Goal: Transaction & Acquisition: Purchase product/service

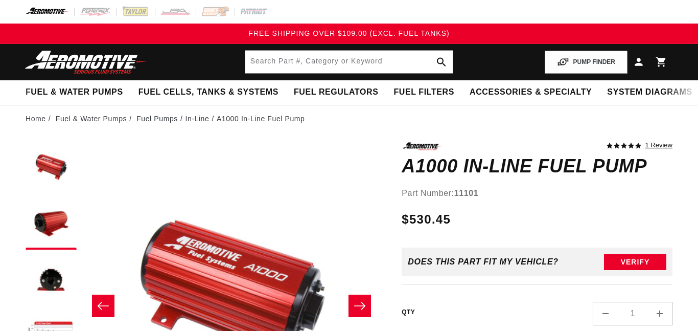
click at [365, 304] on icon "Slide right" at bounding box center [360, 306] width 12 height 10
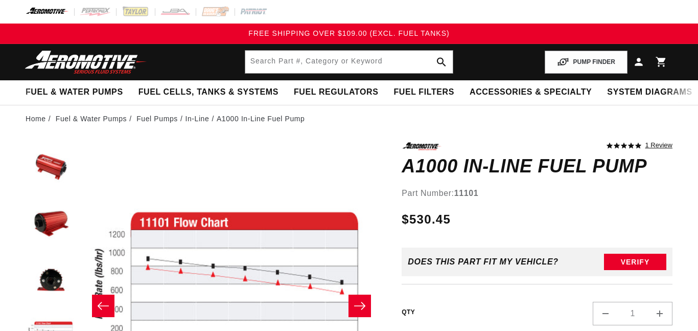
click at [365, 304] on icon "Slide right" at bounding box center [360, 306] width 12 height 10
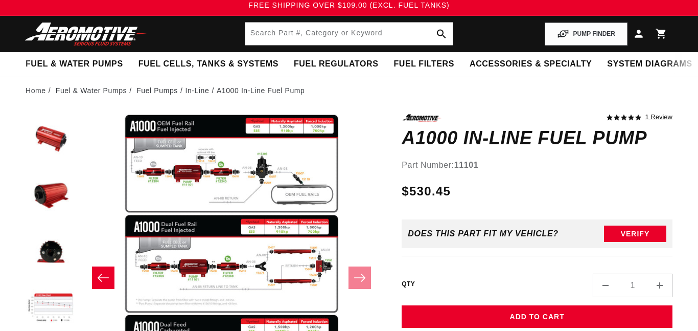
click at [365, 304] on slider-component "Skip to product information Open media 1 in modal Open media 2 in modal Open me…" at bounding box center [232, 277] width 300 height 327
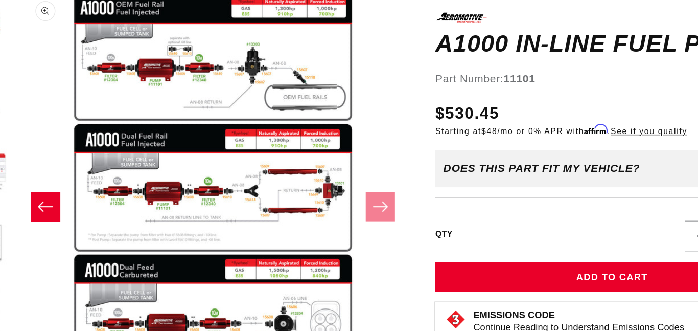
scroll to position [69, 8]
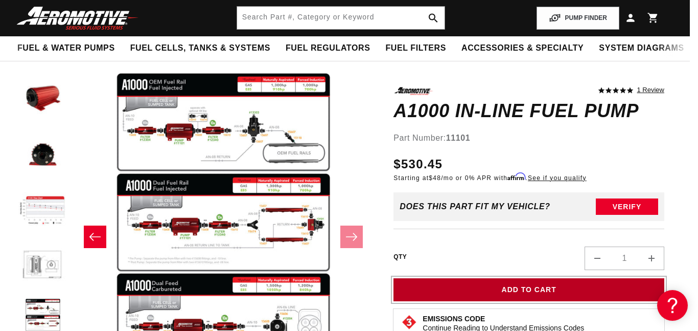
click at [470, 290] on button "Add to Cart" at bounding box center [529, 289] width 271 height 23
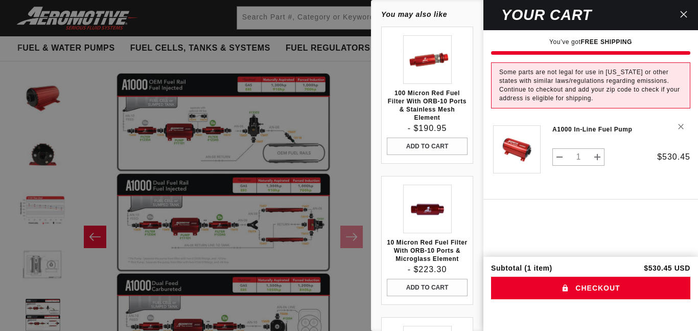
click at [681, 13] on icon "Close" at bounding box center [683, 14] width 7 height 7
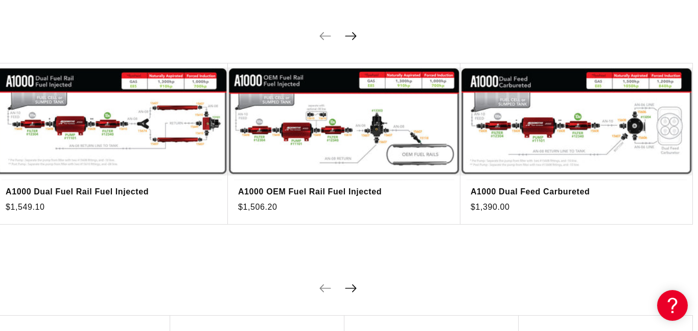
scroll to position [1267, 3]
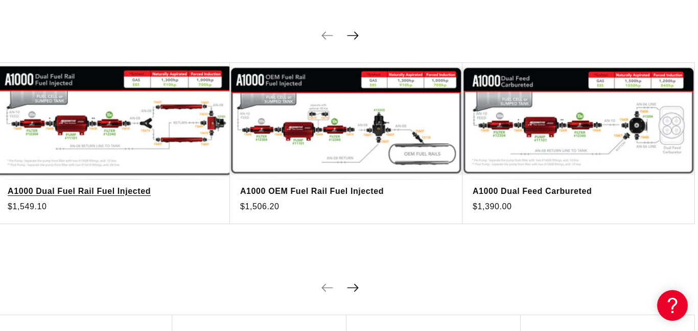
click at [113, 187] on link "A1000 Dual Fuel Rail Fuel Injected" at bounding box center [109, 191] width 202 height 13
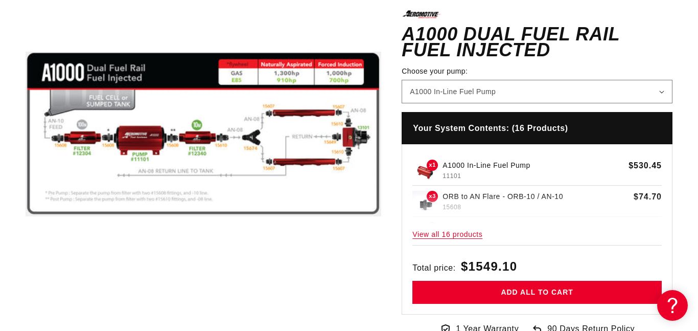
click at [521, 126] on h4 "Your System Contents: (16 Products)" at bounding box center [537, 127] width 271 height 33
click at [473, 235] on span "View all 16 products" at bounding box center [537, 234] width 249 height 22
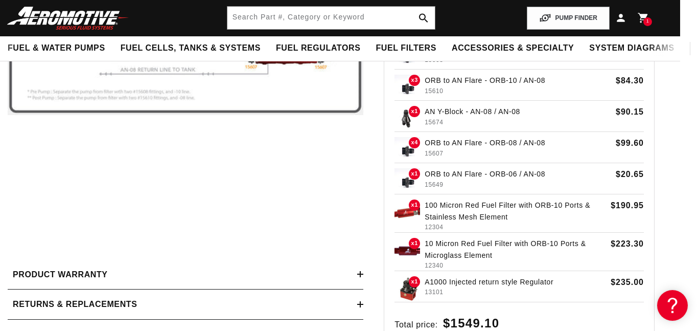
scroll to position [284, 19]
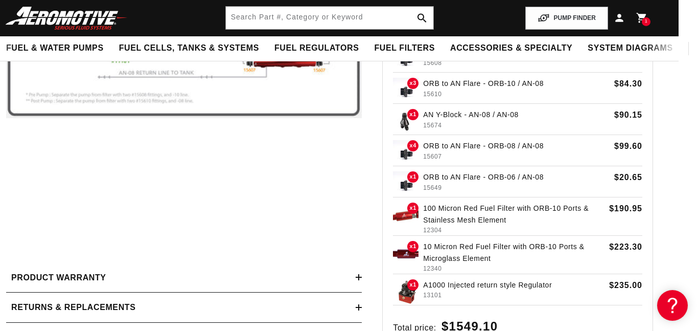
click at [504, 175] on p "ORB to AN Flare - ORB-06 / AN-08" at bounding box center [516, 176] width 187 height 11
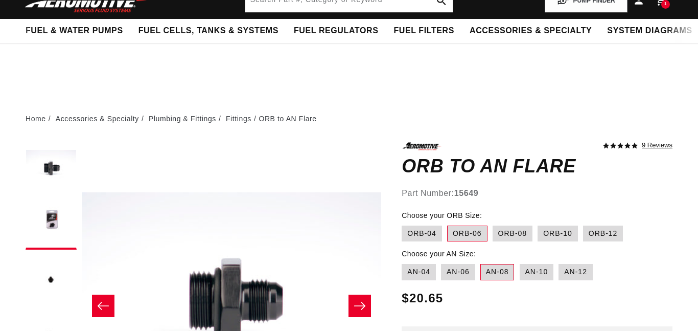
click at [356, 301] on icon "Slide right" at bounding box center [360, 306] width 12 height 10
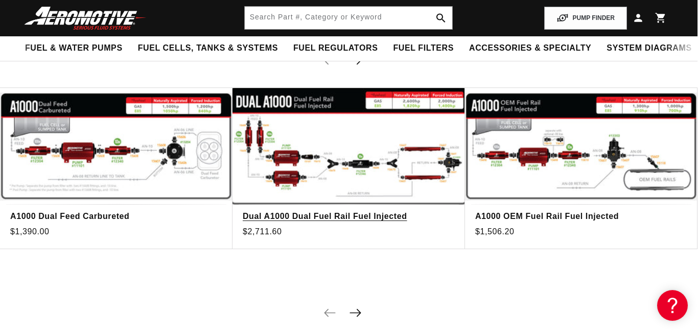
click at [398, 215] on link "Dual A1000 Dual Fuel Rail Fuel Injected" at bounding box center [344, 216] width 202 height 13
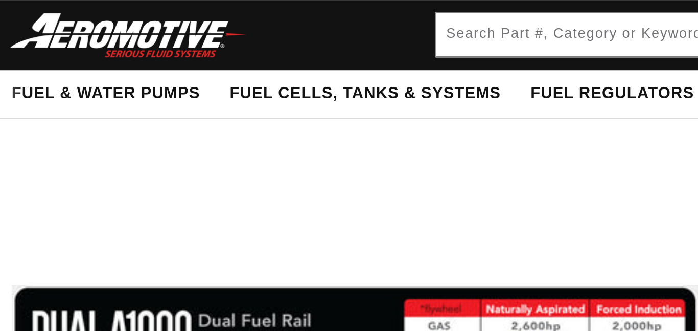
scroll to position [82, 0]
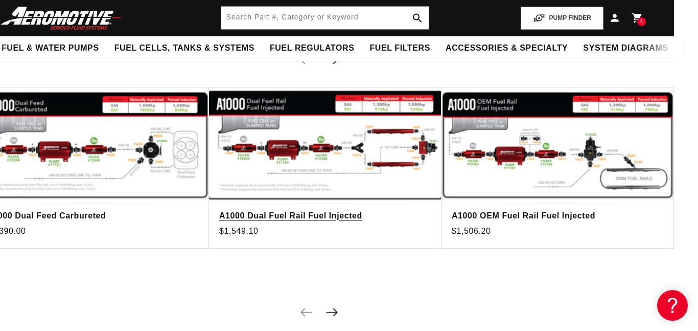
click at [400, 209] on link "A1000 Dual Fuel Rail Fuel Injected" at bounding box center [320, 215] width 202 height 13
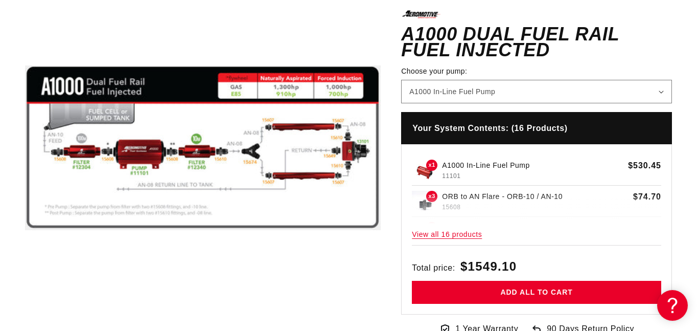
scroll to position [193, 1]
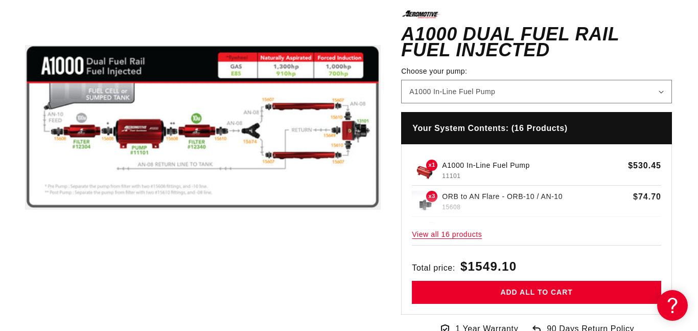
click at [451, 230] on span "View all 16 products" at bounding box center [536, 234] width 249 height 22
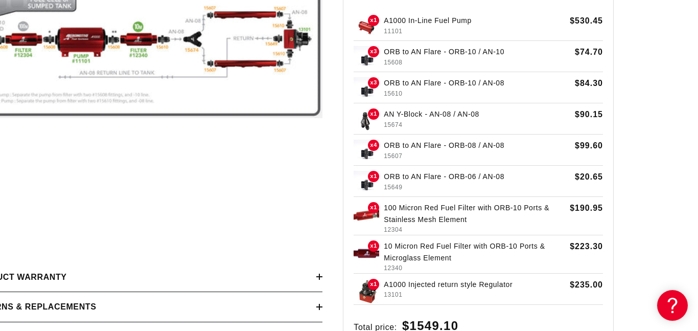
scroll to position [284, 58]
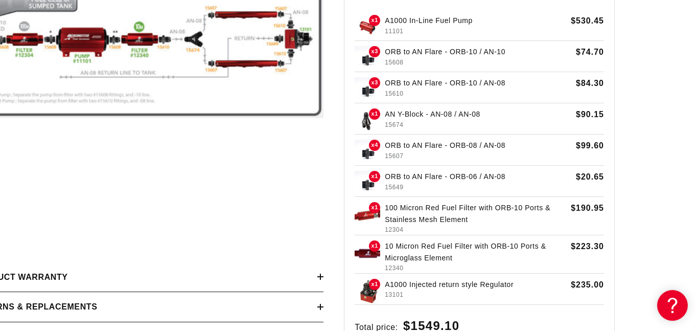
click at [445, 213] on p "100 Micron Red Fuel Filter with ORB-10 Ports & Stainless Mesh Element" at bounding box center [475, 213] width 181 height 23
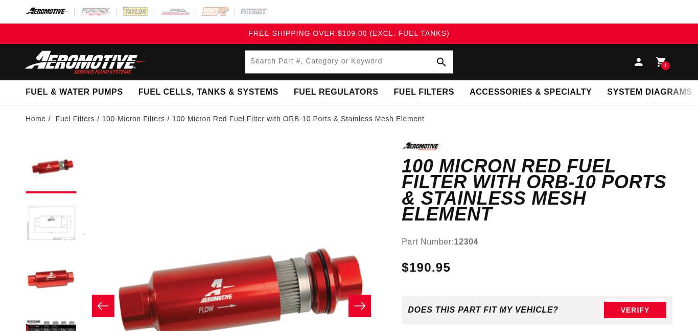
scroll to position [144, 9]
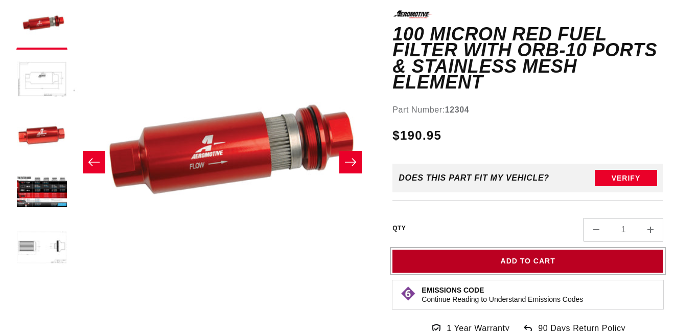
click at [514, 265] on button "Add to Cart" at bounding box center [528, 260] width 271 height 23
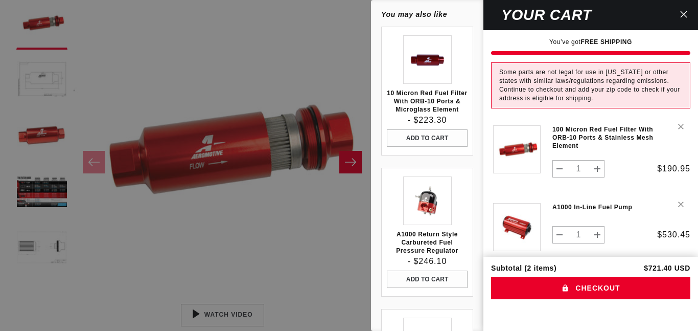
click at [686, 16] on icon "Close" at bounding box center [683, 14] width 7 height 7
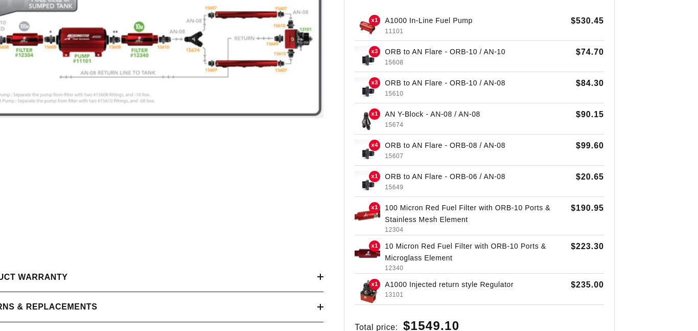
scroll to position [284, 58]
click at [437, 252] on p "10 Micron Red Fuel Filter with ORB-10 Ports & Microglass Element" at bounding box center [475, 251] width 181 height 23
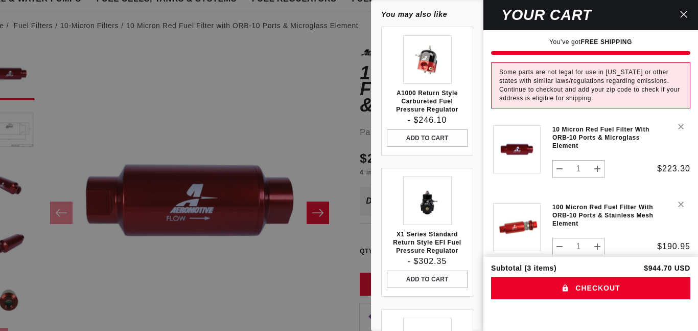
click at [691, 12] on button "Close" at bounding box center [684, 15] width 22 height 30
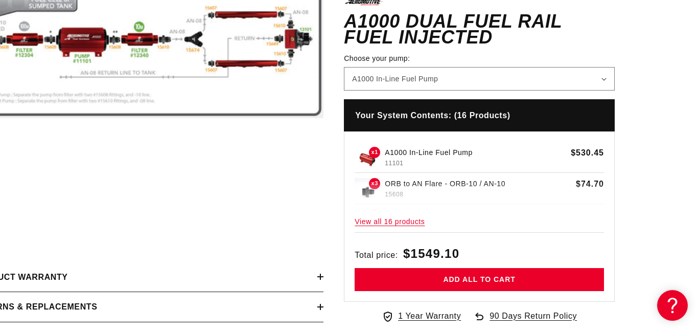
click at [363, 213] on span "View all 16 products" at bounding box center [479, 221] width 249 height 22
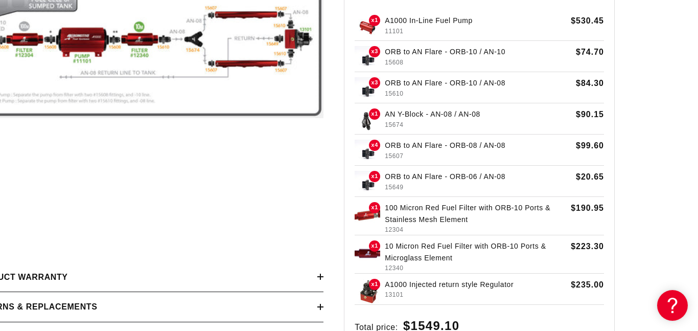
click at [376, 296] on img at bounding box center [368, 292] width 26 height 26
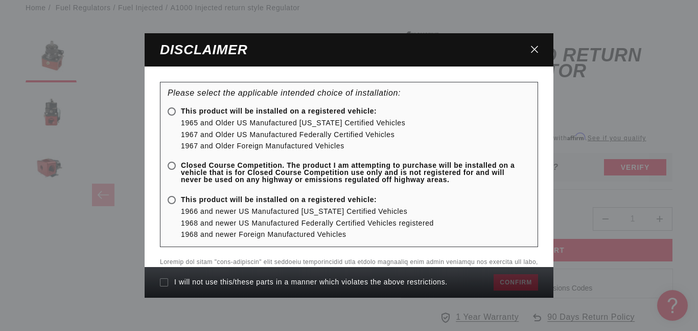
click at [393, 170] on span "Closed Course Competition. The product I am attempting to purchase will be inst…" at bounding box center [344, 172] width 353 height 21
click at [177, 170] on input "Closed Course Competition. The product I am attempting to purchase will be inst…" at bounding box center [173, 166] width 7 height 7
radio input "true"
click at [166, 279] on icon at bounding box center [164, 282] width 8 height 8
click at [166, 279] on input "I will not use this/these parts in a manner which violates the above restrictio…" at bounding box center [164, 282] width 8 height 8
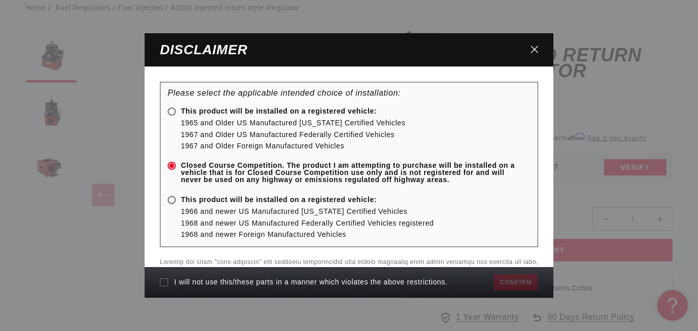
checkbox input "true"
click at [510, 287] on button "Confirm" at bounding box center [516, 282] width 44 height 16
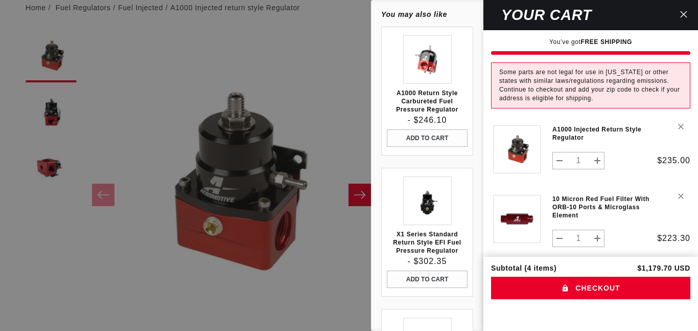
click at [689, 15] on button "Close" at bounding box center [684, 15] width 22 height 30
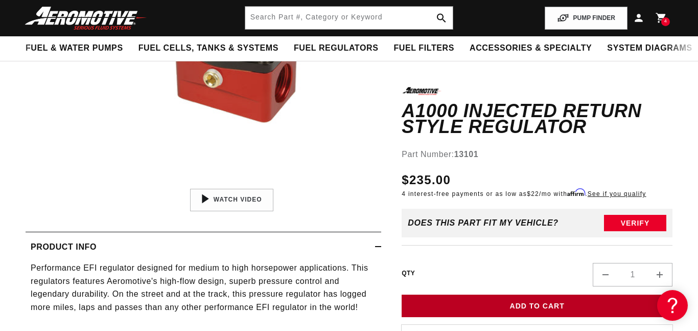
scroll to position [257, 0]
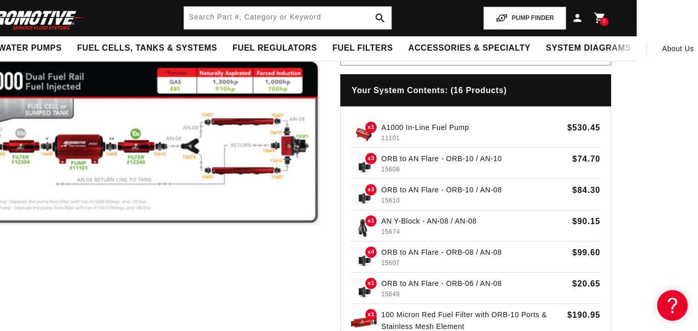
click at [601, 18] on div "2 2 items" at bounding box center [604, 21] width 9 height 9
